Goal: Check status: Check status

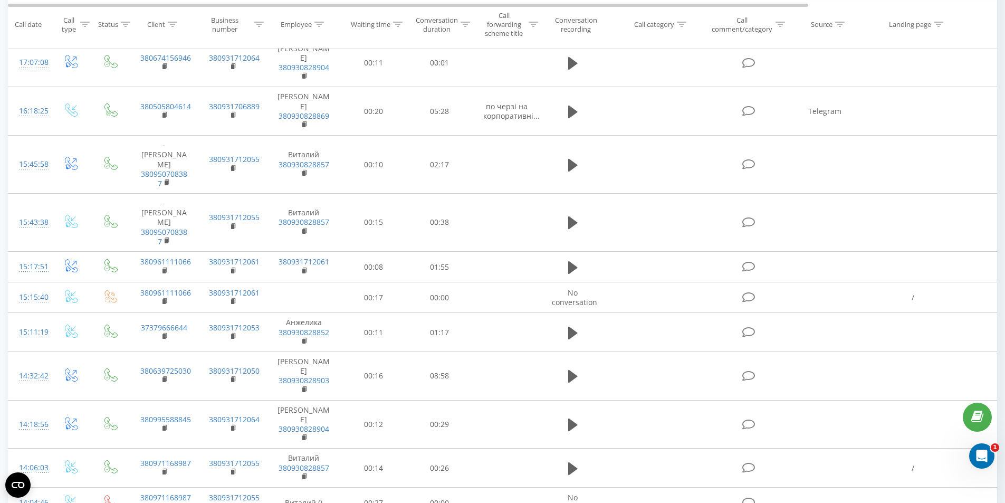
scroll to position [211, 0]
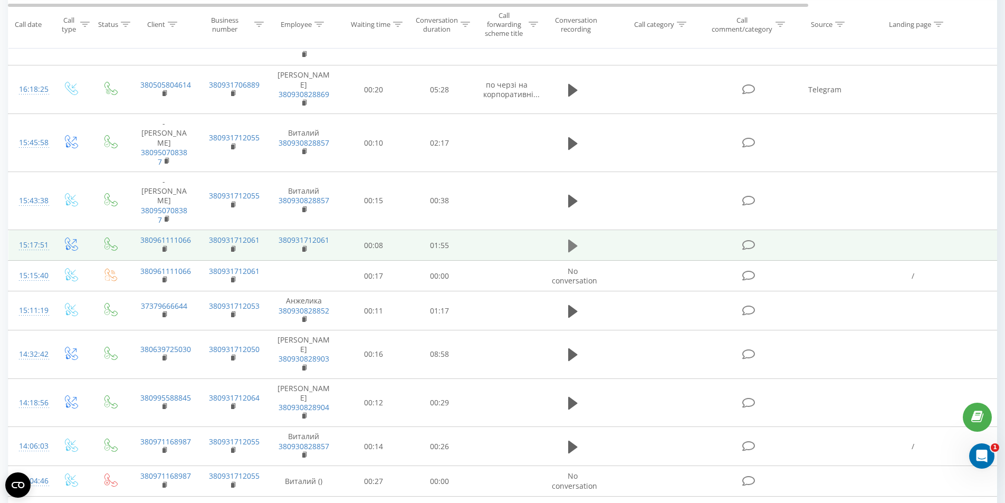
click at [572, 239] on icon at bounding box center [572, 245] width 9 height 13
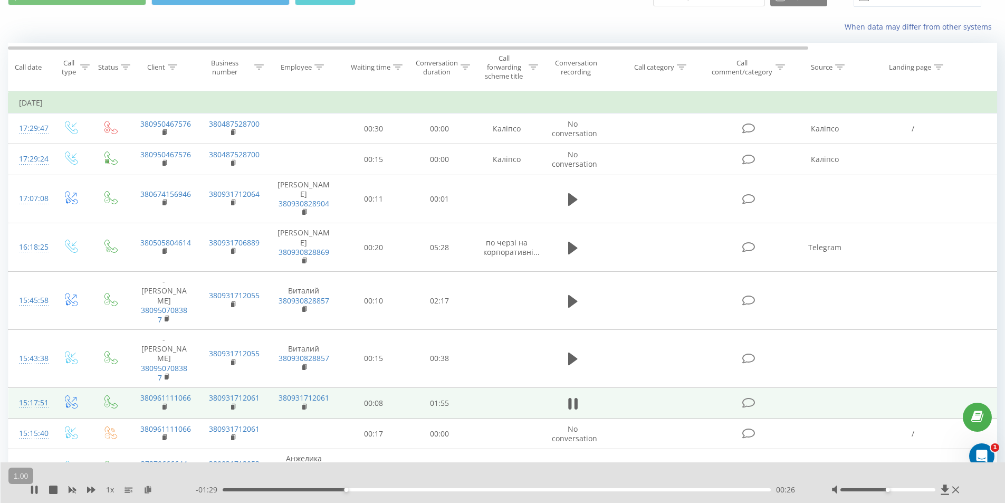
scroll to position [53, 0]
click at [52, 493] on icon at bounding box center [53, 489] width 8 height 8
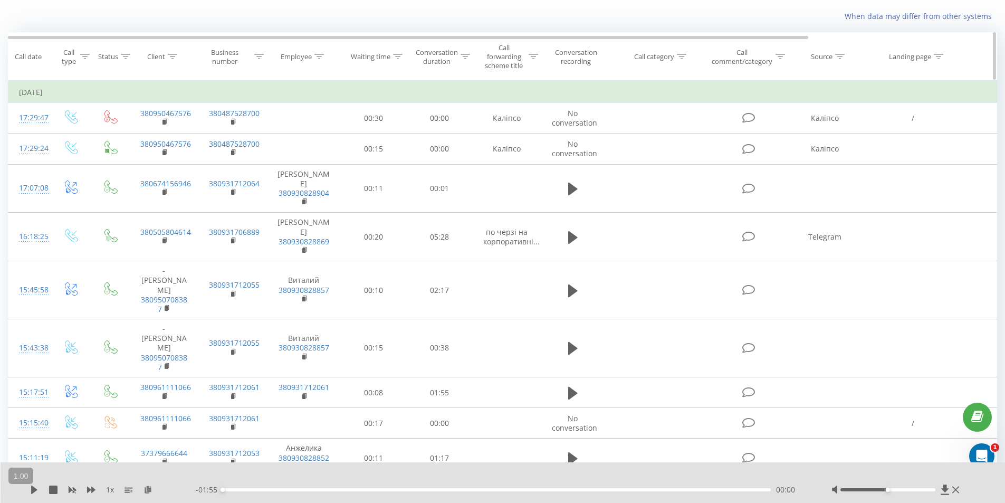
scroll to position [0, 0]
